Goal: Task Accomplishment & Management: Manage account settings

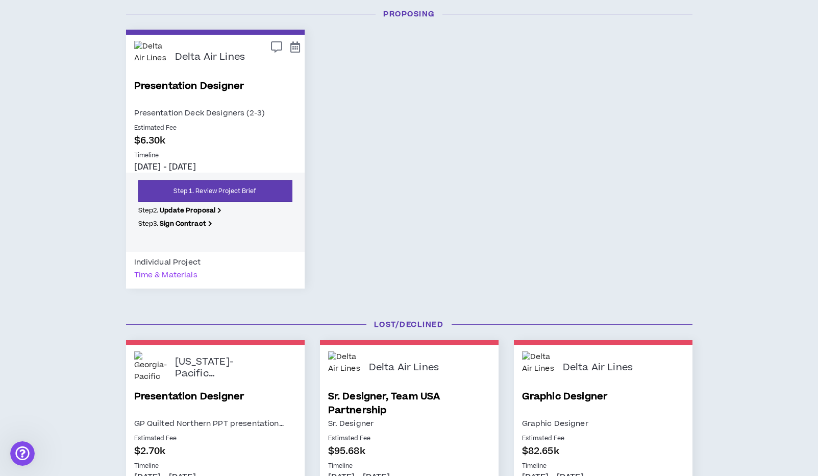
scroll to position [533, 0]
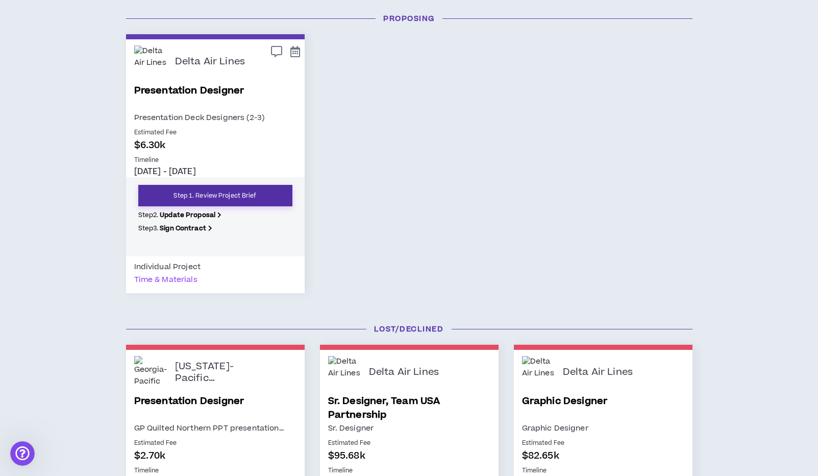
click at [233, 192] on link "Step 1. Review Project Brief" at bounding box center [215, 195] width 154 height 21
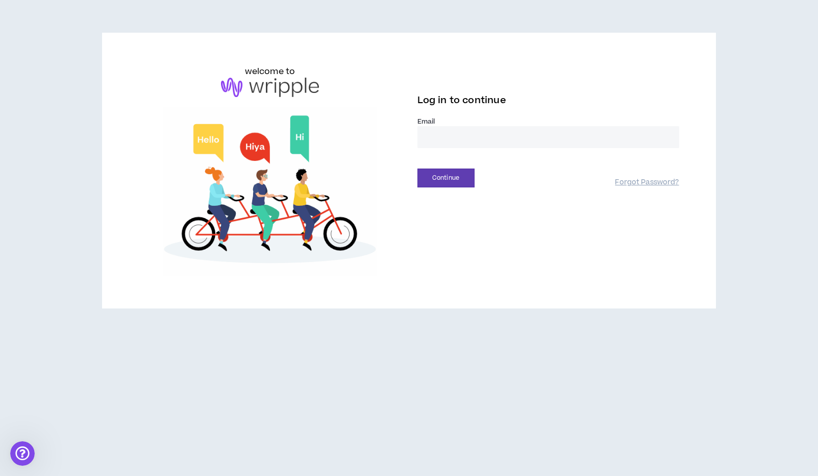
type input "**********"
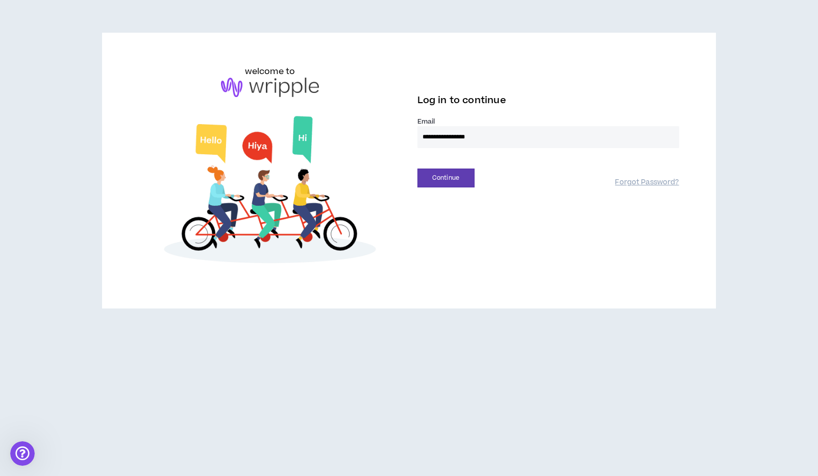
click at [445, 178] on button "Continue" at bounding box center [445, 177] width 57 height 19
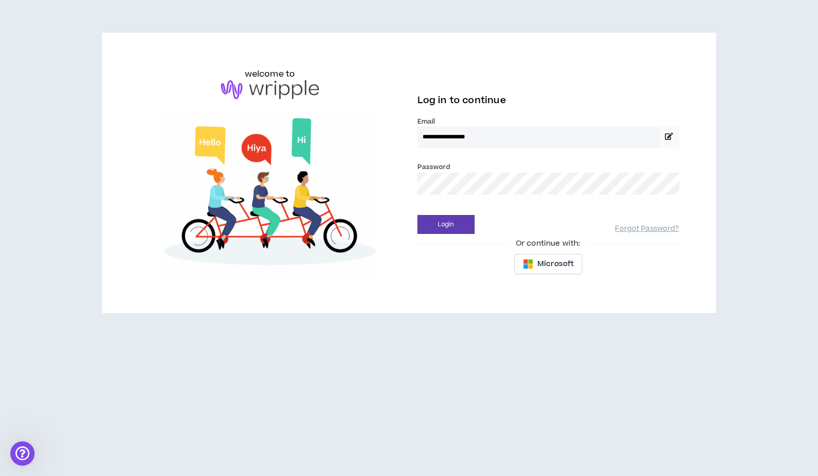
click at [445, 224] on button "Login" at bounding box center [445, 224] width 57 height 19
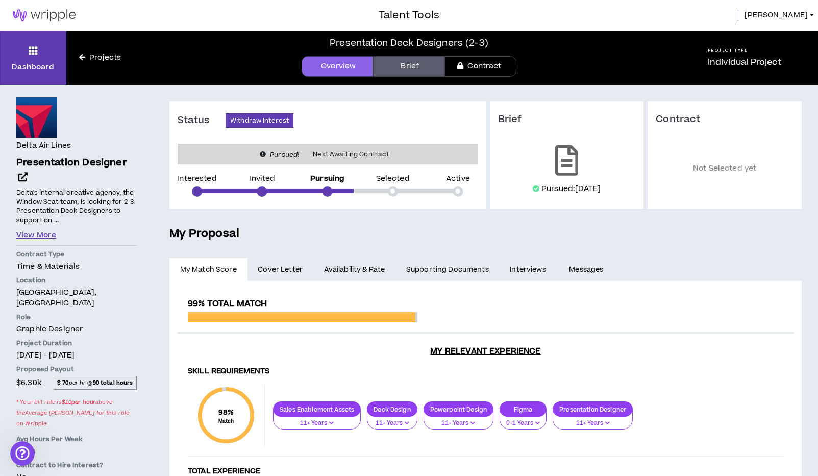
click at [48, 231] on button "View More" at bounding box center [36, 235] width 40 height 11
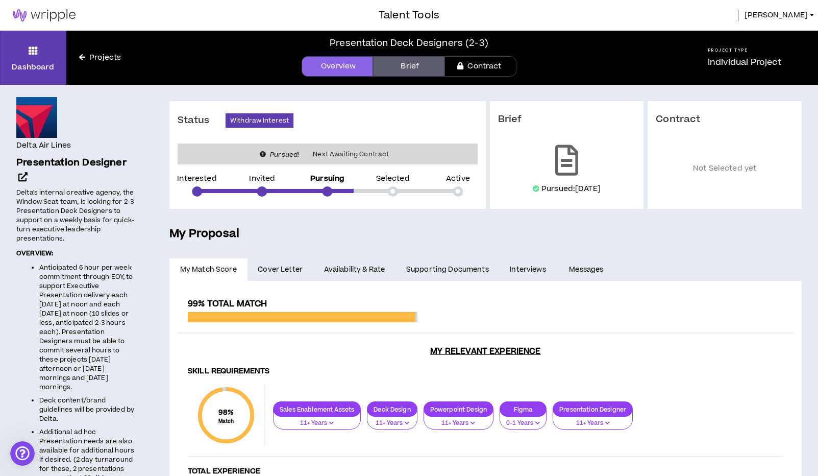
click at [110, 58] on link "Projects" at bounding box center [99, 57] width 67 height 11
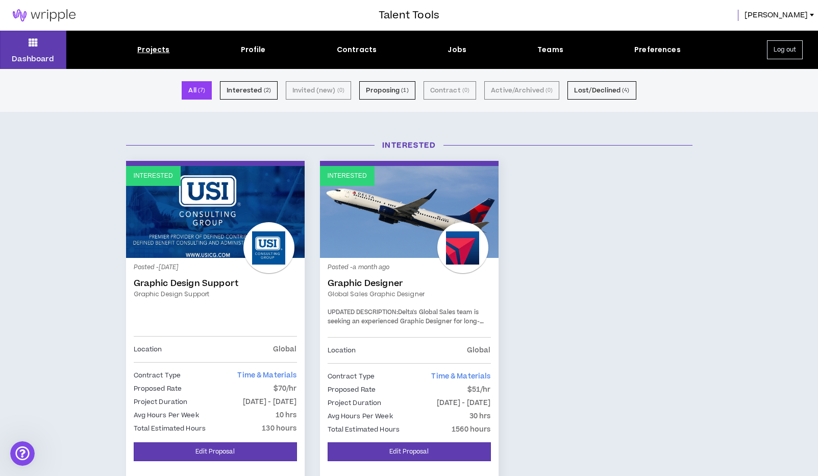
click at [387, 286] on link "Graphic Designer" at bounding box center [409, 283] width 163 height 10
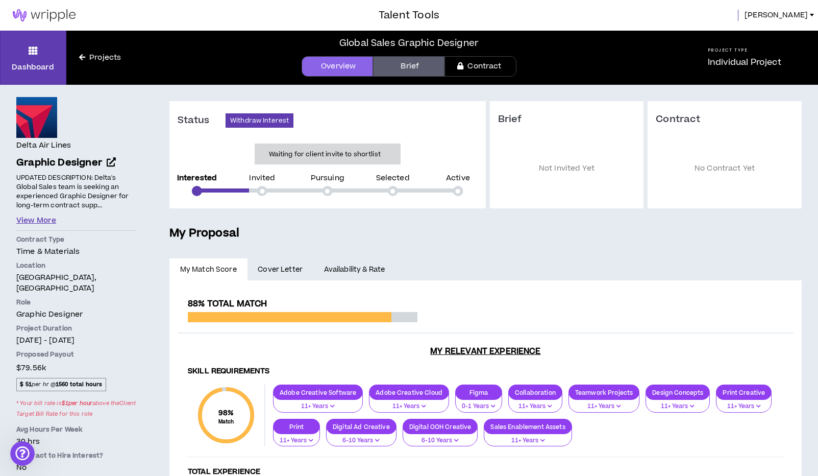
click at [45, 219] on button "View More" at bounding box center [36, 220] width 40 height 11
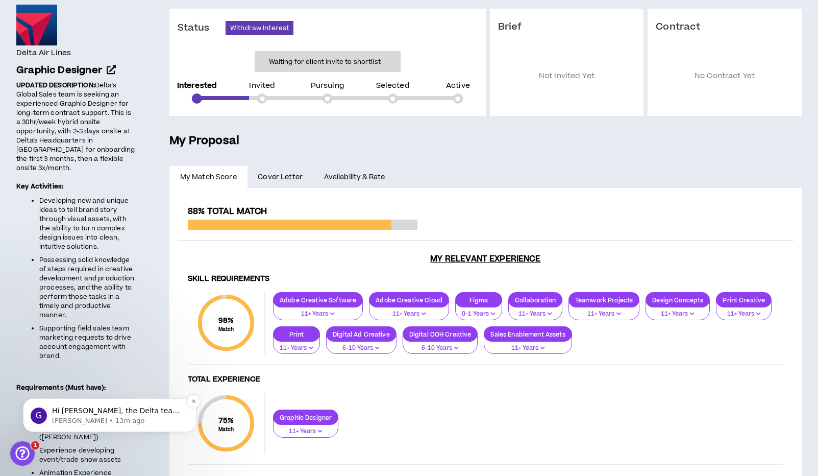
click at [122, 413] on p "Hi [PERSON_NAME], the Delta team has selected one designer to start the first p…" at bounding box center [118, 411] width 132 height 10
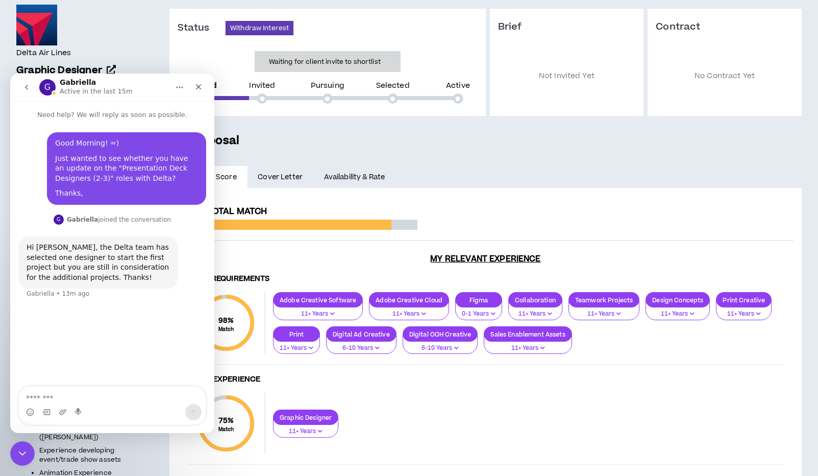
click at [108, 403] on textarea "Message…" at bounding box center [112, 394] width 187 height 17
type textarea "**********"
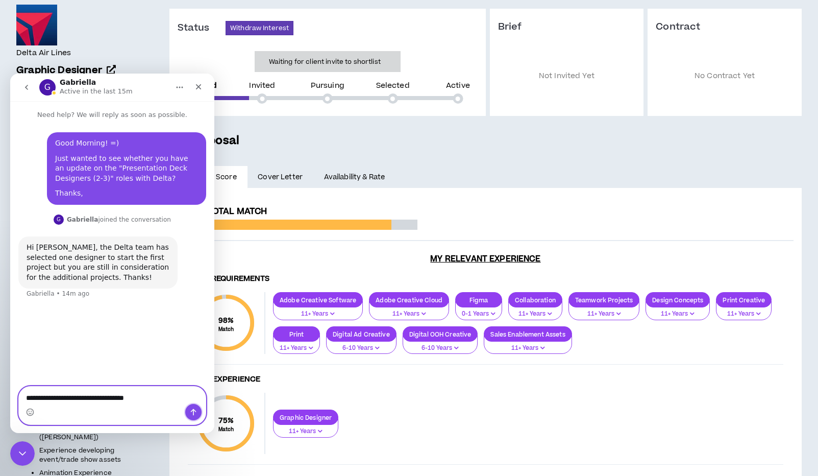
click at [192, 415] on icon "Send a message…" at bounding box center [193, 412] width 8 height 8
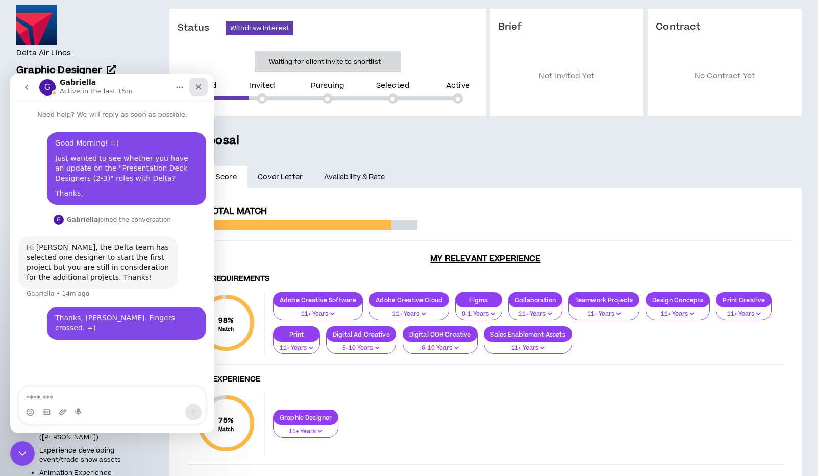
click at [198, 85] on icon "Close" at bounding box center [198, 87] width 8 height 8
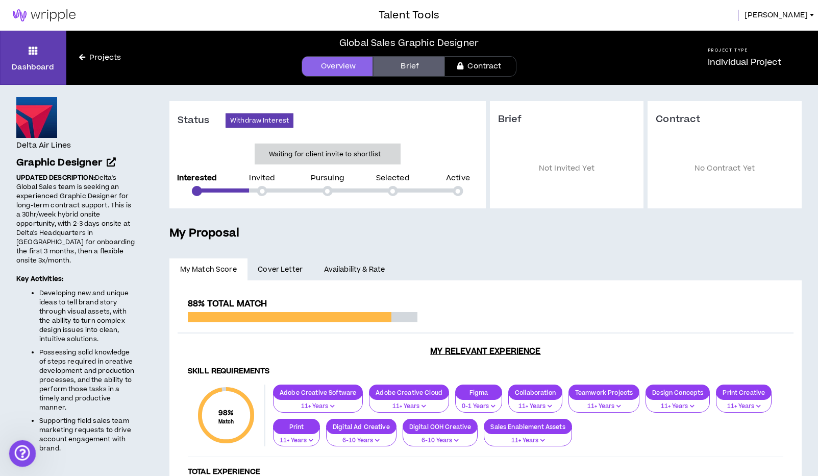
click at [26, 447] on div "Open Intercom Messenger" at bounding box center [21, 452] width 34 height 34
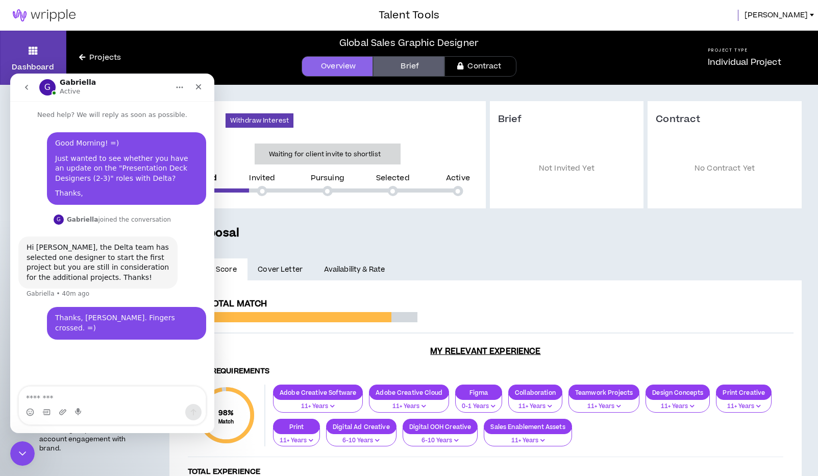
click at [128, 353] on div "Good Morning! =) Just wanted to see whether you have an update on the "Presenta…" at bounding box center [112, 253] width 204 height 267
click at [201, 86] on icon "Close" at bounding box center [198, 87] width 8 height 8
